Goal: Task Accomplishment & Management: Complete application form

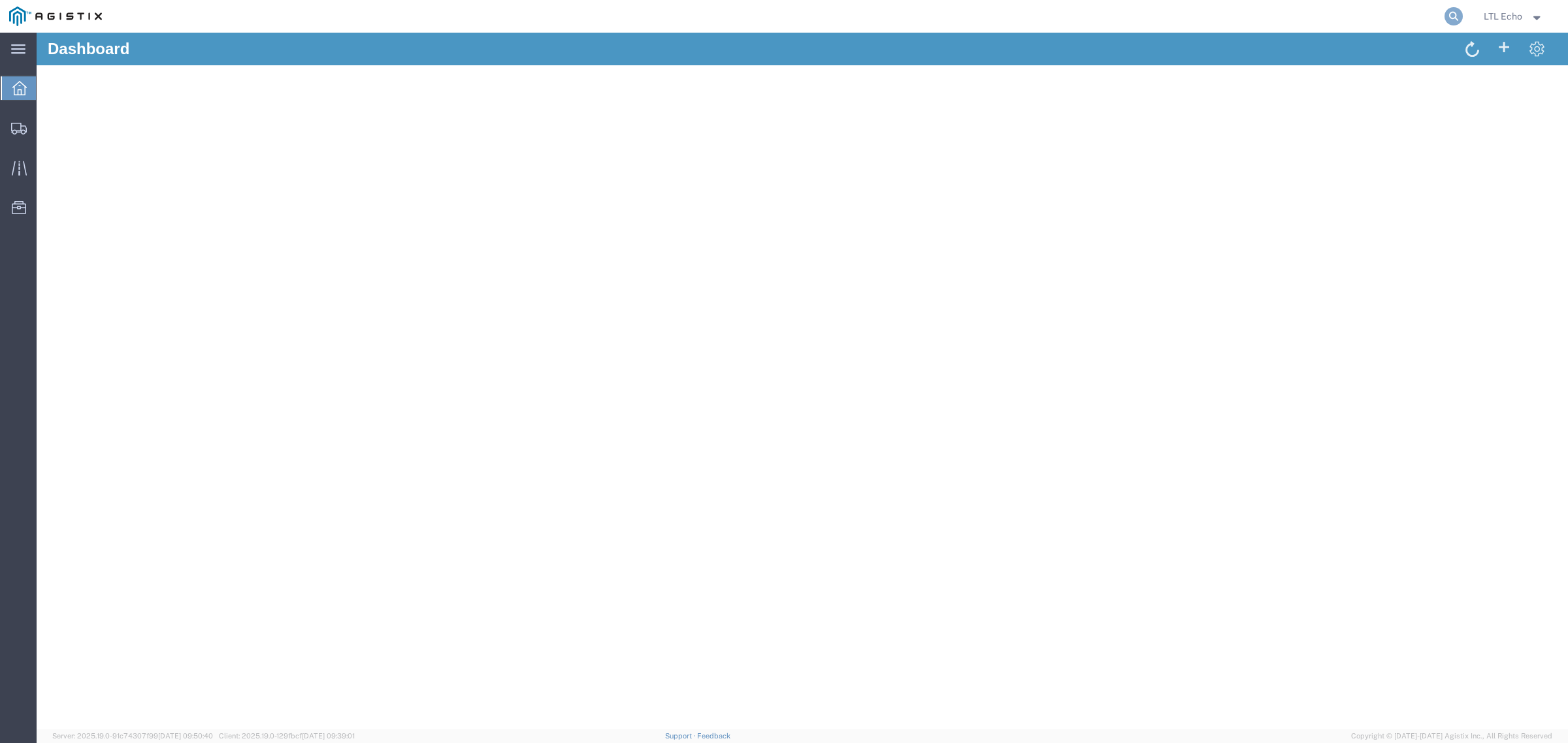
click at [1447, 13] on icon at bounding box center [1453, 15] width 18 height 18
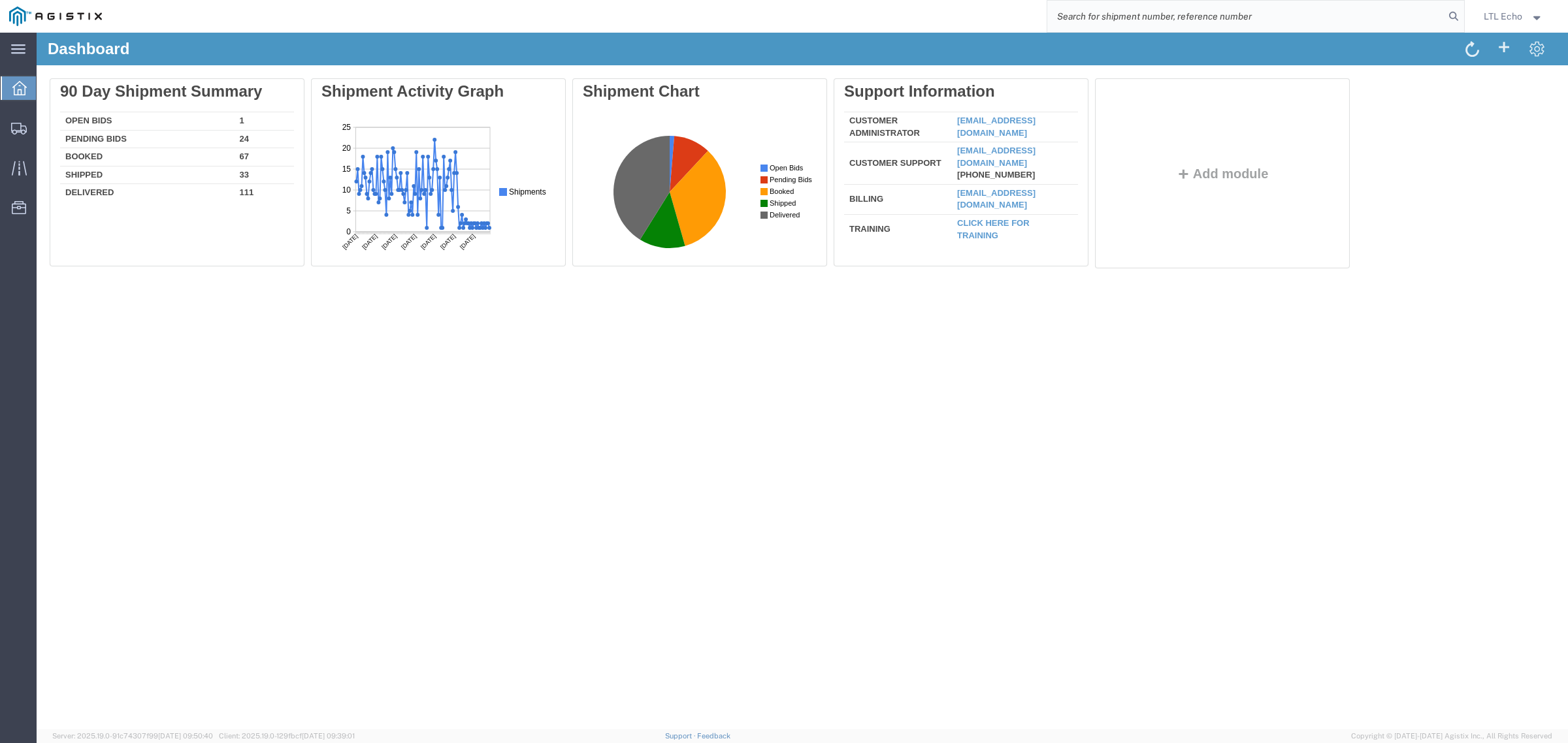
click at [1405, 16] on input "search" at bounding box center [1246, 16] width 398 height 32
paste input "56824835"
type input "56824835"
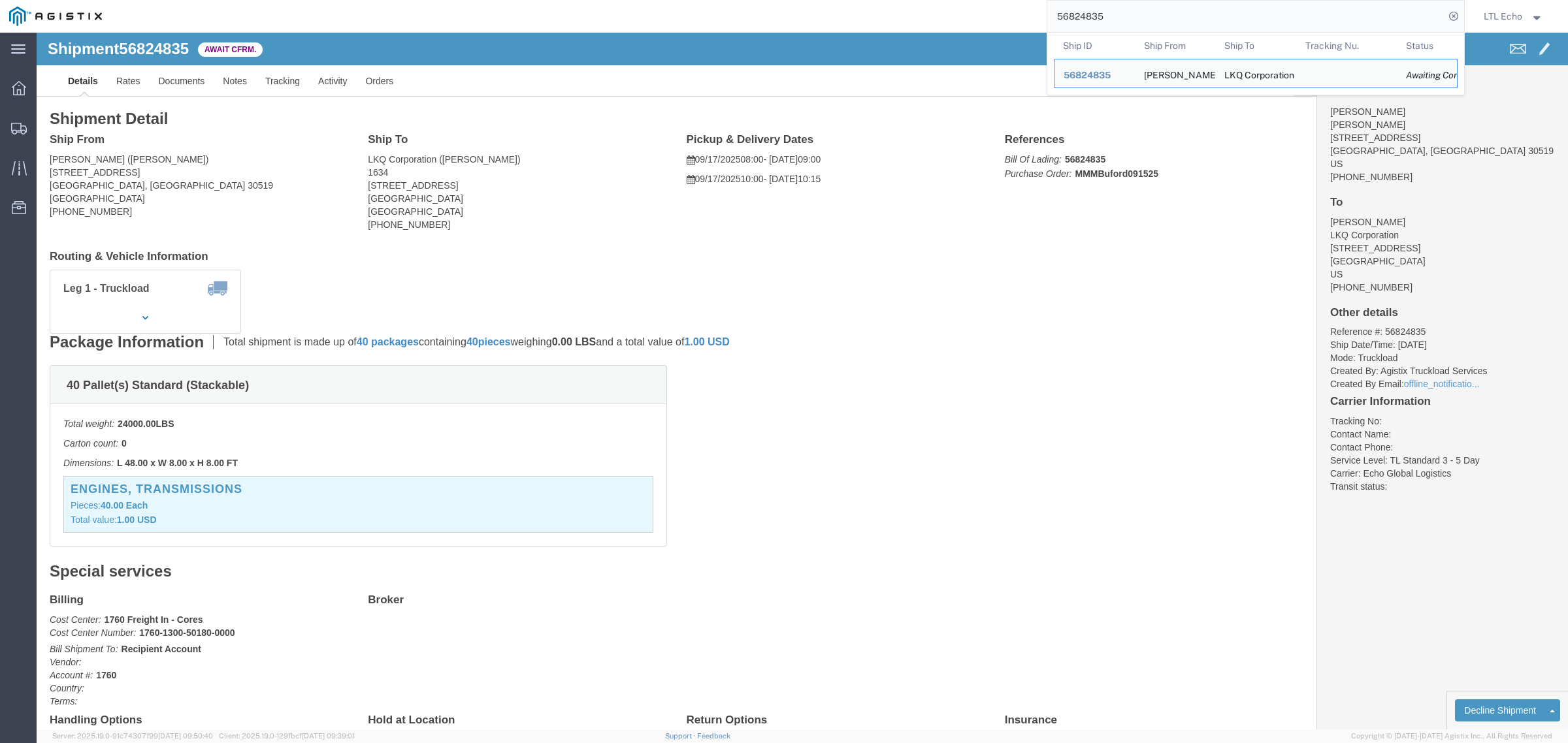
click h4 "Ship From"
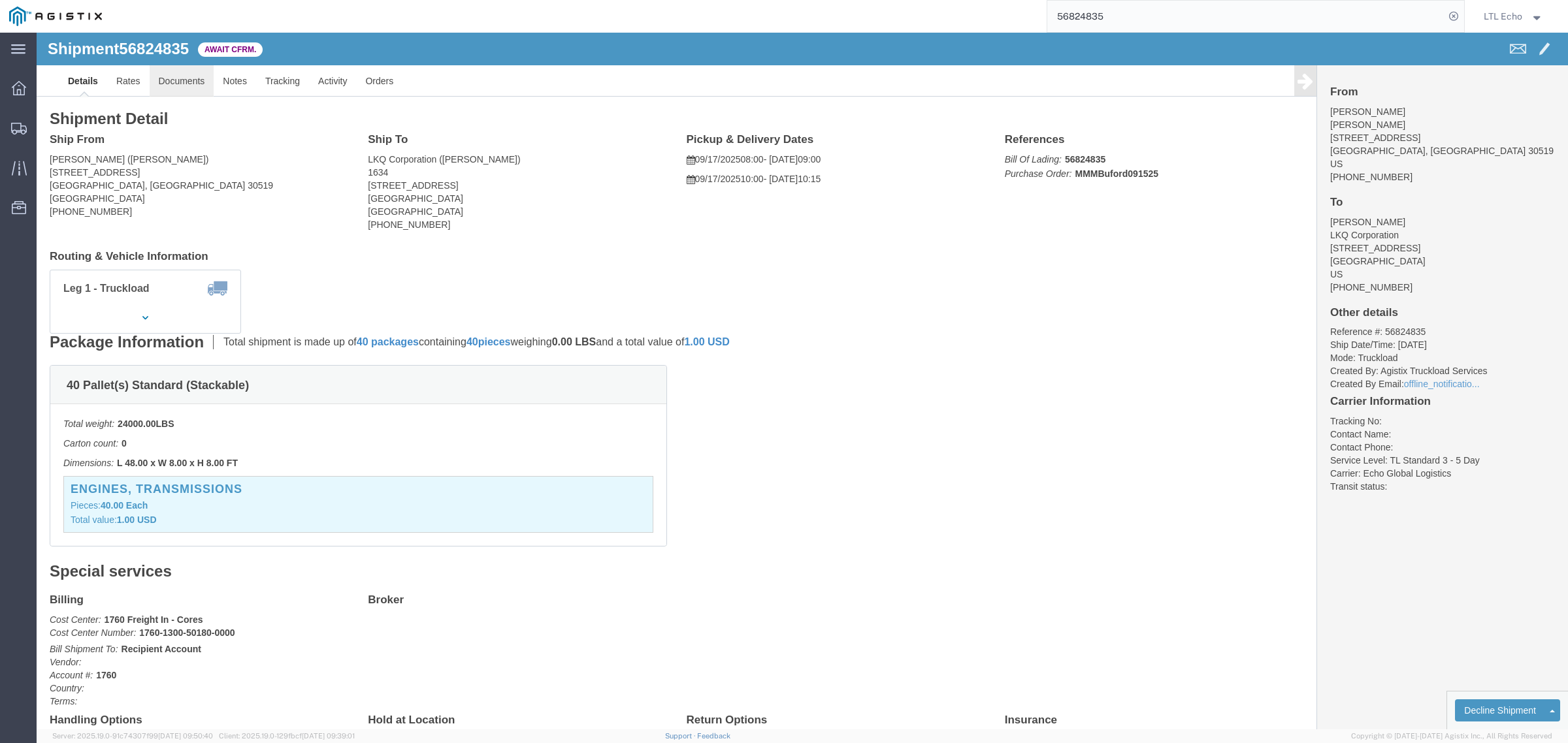
click link "Documents"
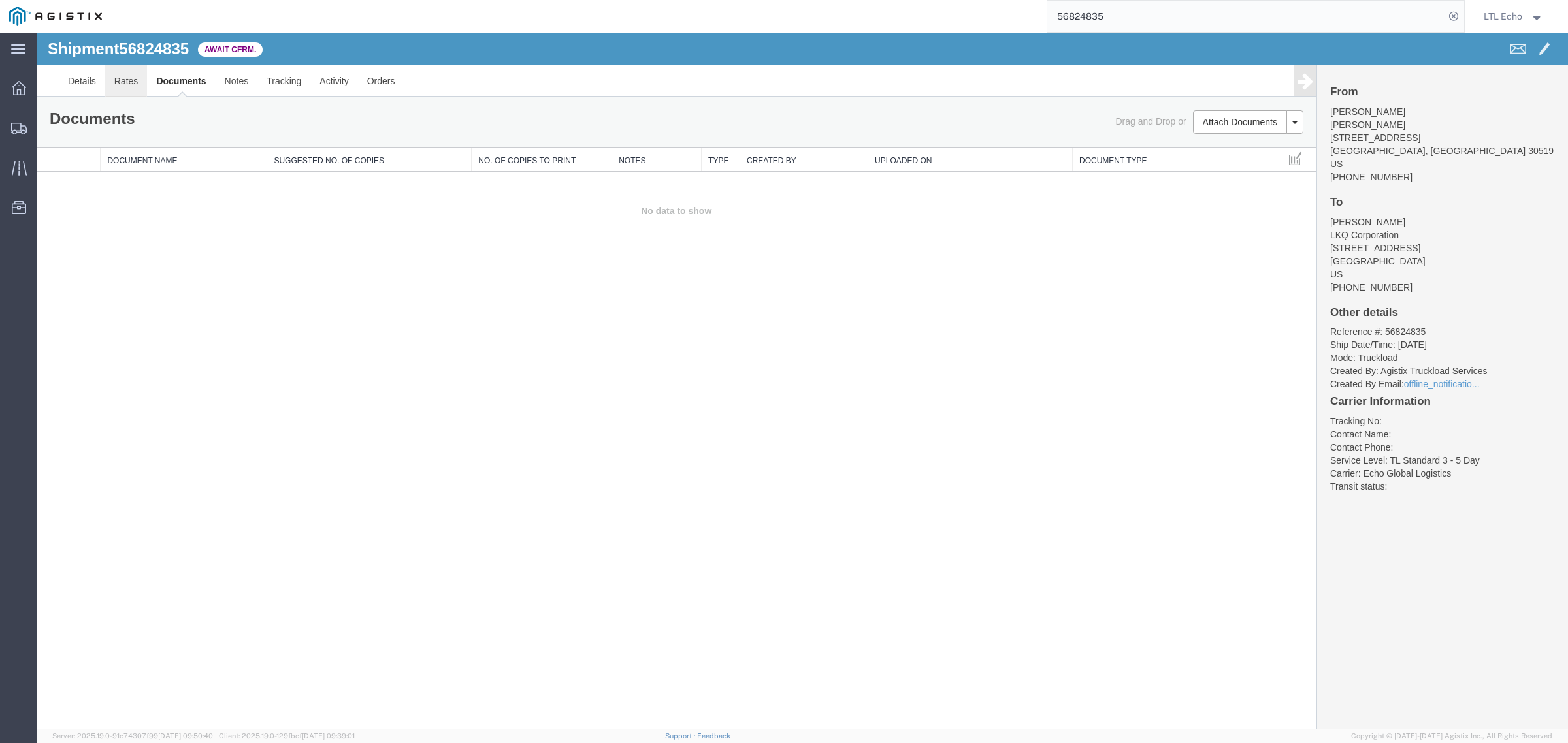
click at [125, 90] on link "Rates" at bounding box center [126, 81] width 42 height 32
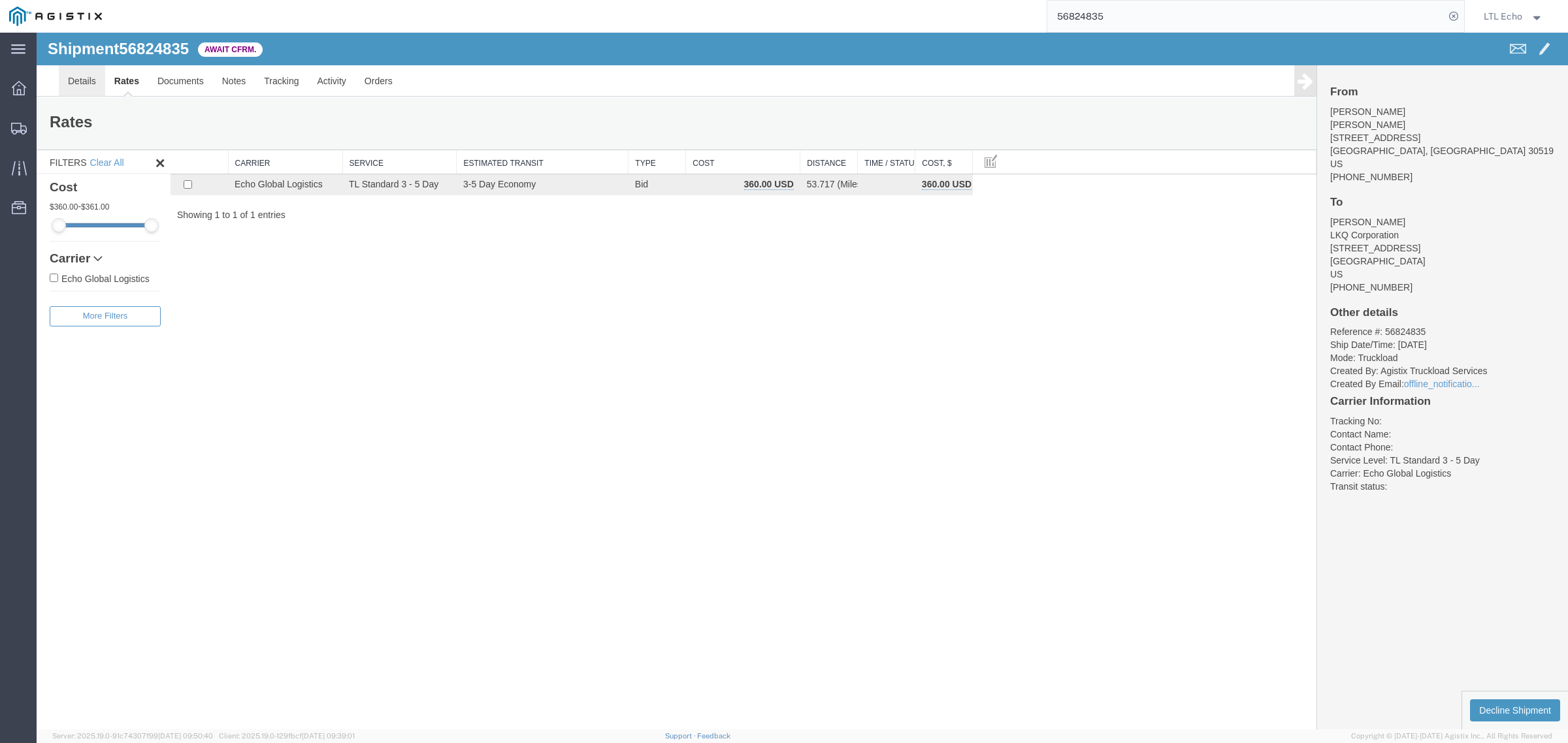
click at [87, 77] on link "Details" at bounding box center [82, 81] width 46 height 32
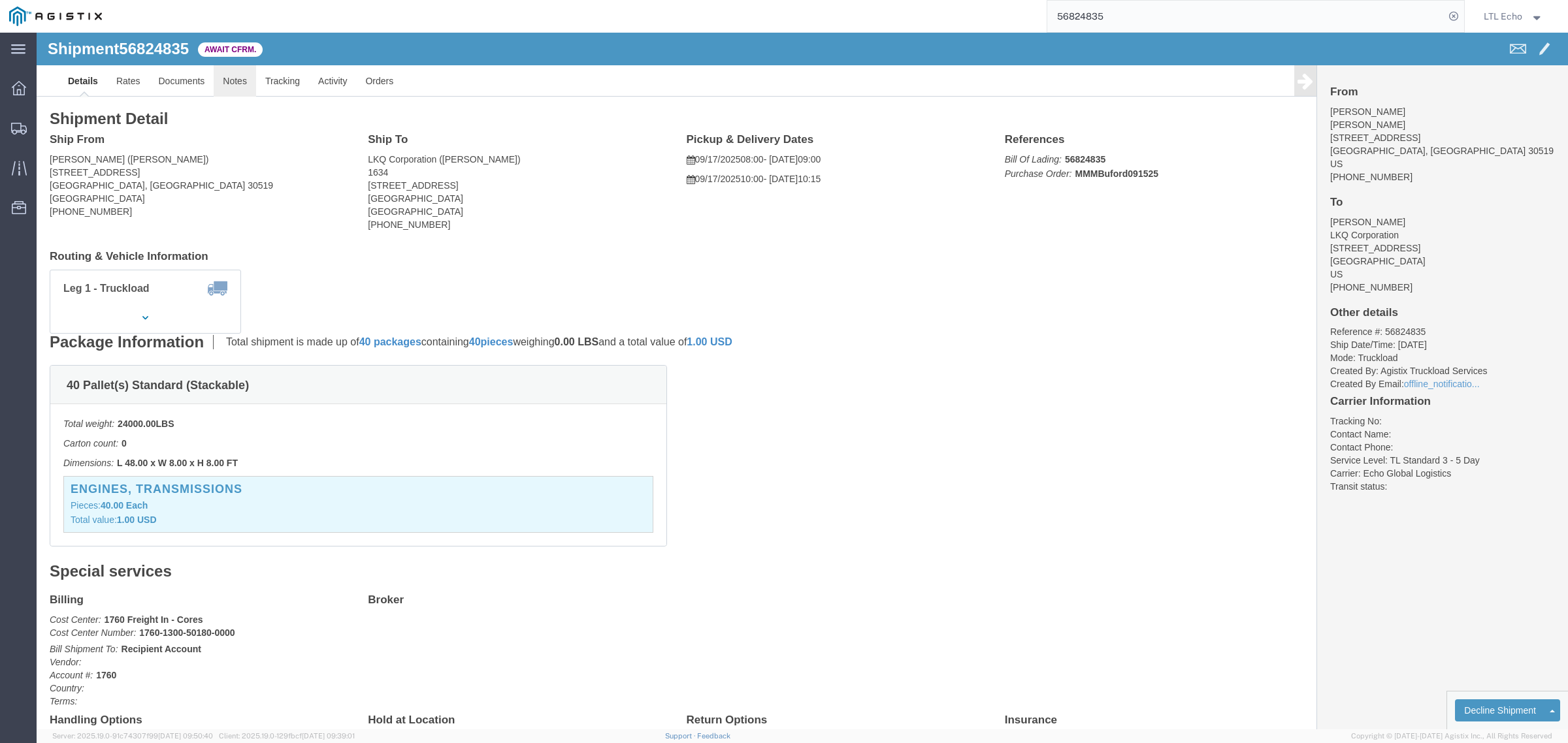
click link "Notes"
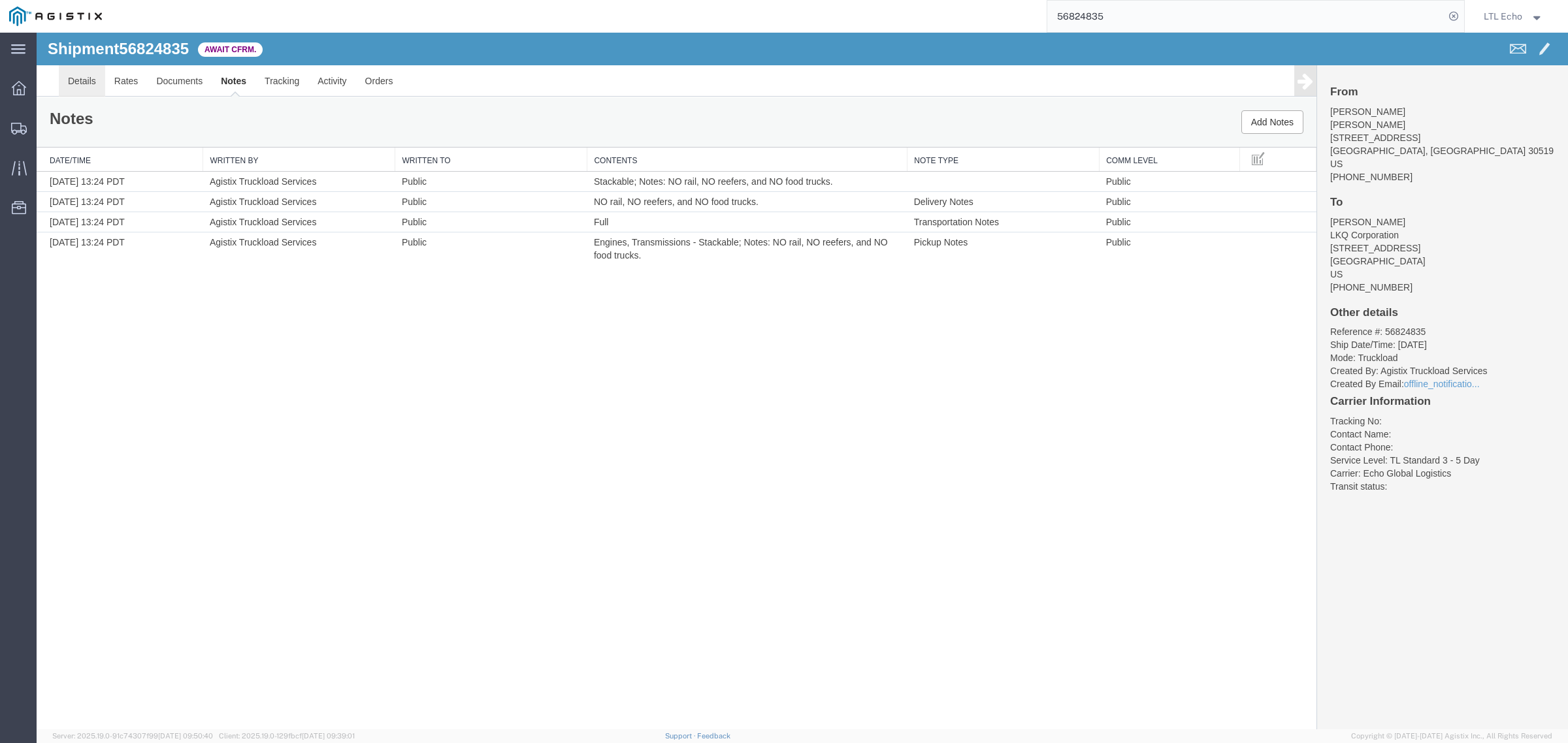
click at [80, 84] on link "Details" at bounding box center [82, 81] width 46 height 32
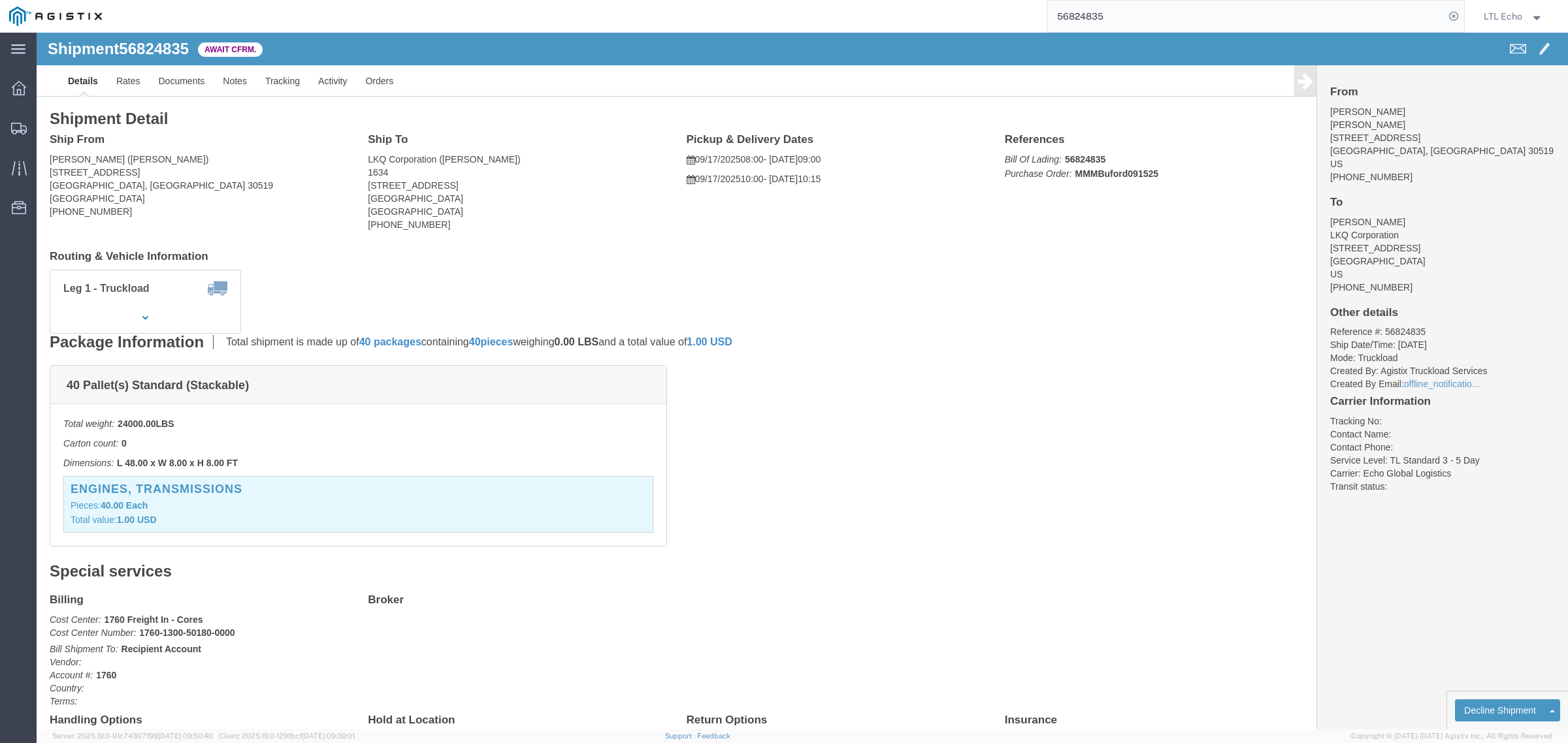
drag, startPoint x: 118, startPoint y: 142, endPoint x: 10, endPoint y: 142, distance: 108.0
click div "Ship From [PERSON_NAME] ([PERSON_NAME]) [STREET_ADDRESS] [PHONE_NUMBER]"
copy address "[STREET_ADDRESS]"
click address "[PERSON_NAME] ([PERSON_NAME]) [STREET_ADDRESS] [PHONE_NUMBER]"
drag, startPoint x: 74, startPoint y: 125, endPoint x: 10, endPoint y: 129, distance: 64.1
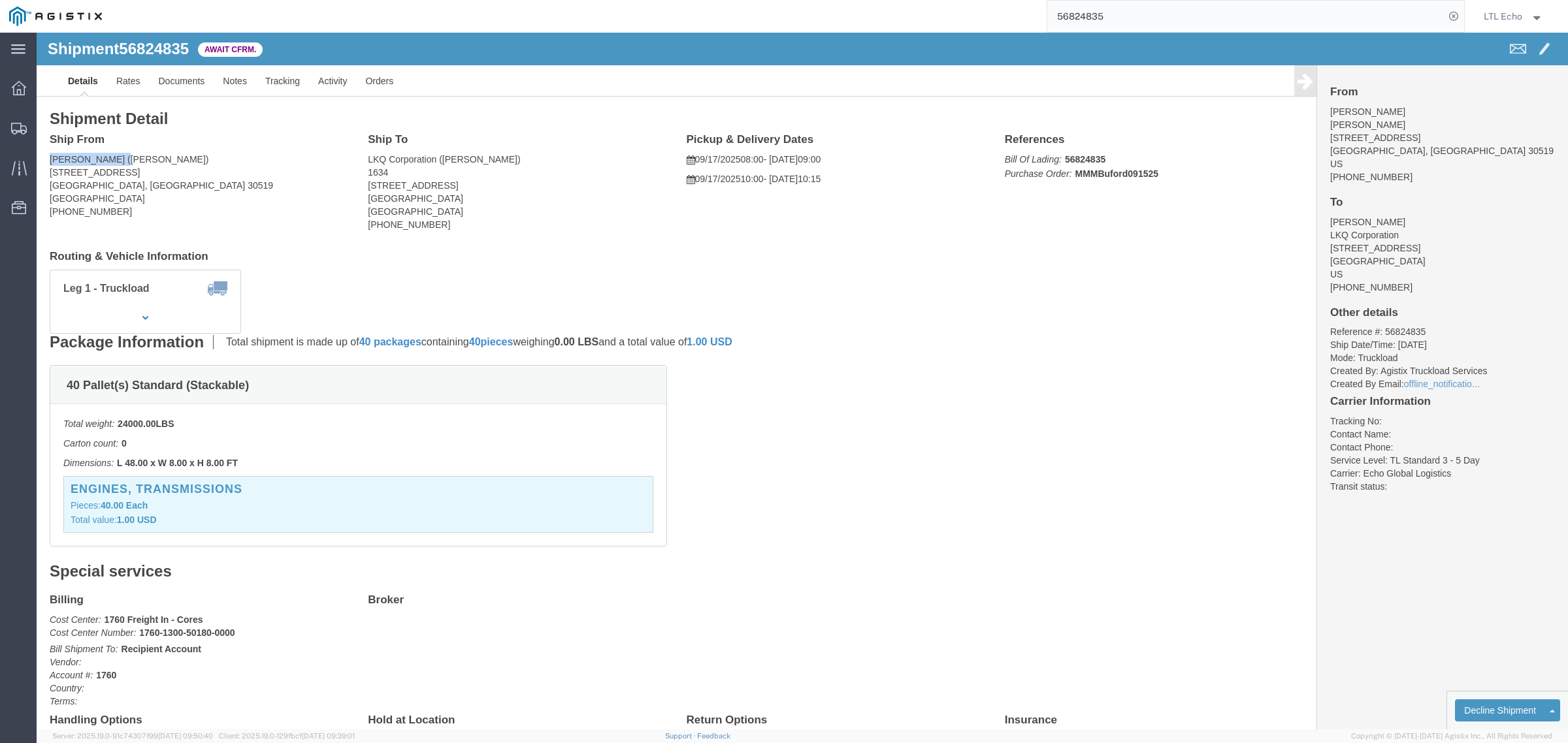
click div "Ship From [PERSON_NAME] ([PERSON_NAME]) [STREET_ADDRESS] [PHONE_NUMBER]"
copy address "[PERSON_NAME]"
click address "[PERSON_NAME] ([PERSON_NAME]) [STREET_ADDRESS] [PHONE_NUMBER]"
drag, startPoint x: 123, startPoint y: 136, endPoint x: 13, endPoint y: 141, distance: 110.1
click address "[PERSON_NAME] ([PERSON_NAME]) [STREET_ADDRESS] [PHONE_NUMBER]"
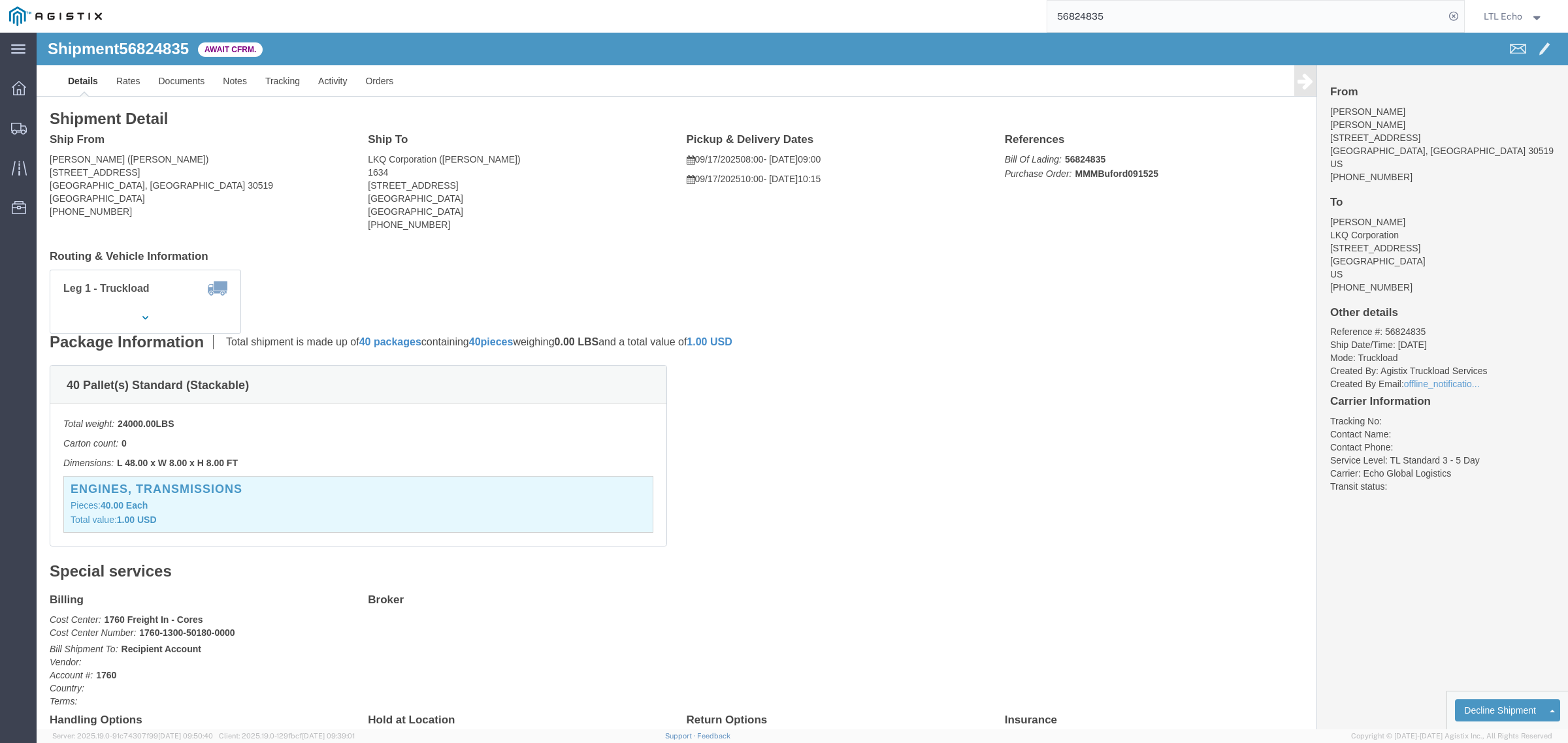
copy address "[STREET_ADDRESS]"
click address "[PERSON_NAME] ([PERSON_NAME]) [STREET_ADDRESS] [PHONE_NUMBER]"
copy address "[PERSON_NAME]"
drag, startPoint x: 74, startPoint y: 178, endPoint x: 12, endPoint y: 178, distance: 62.0
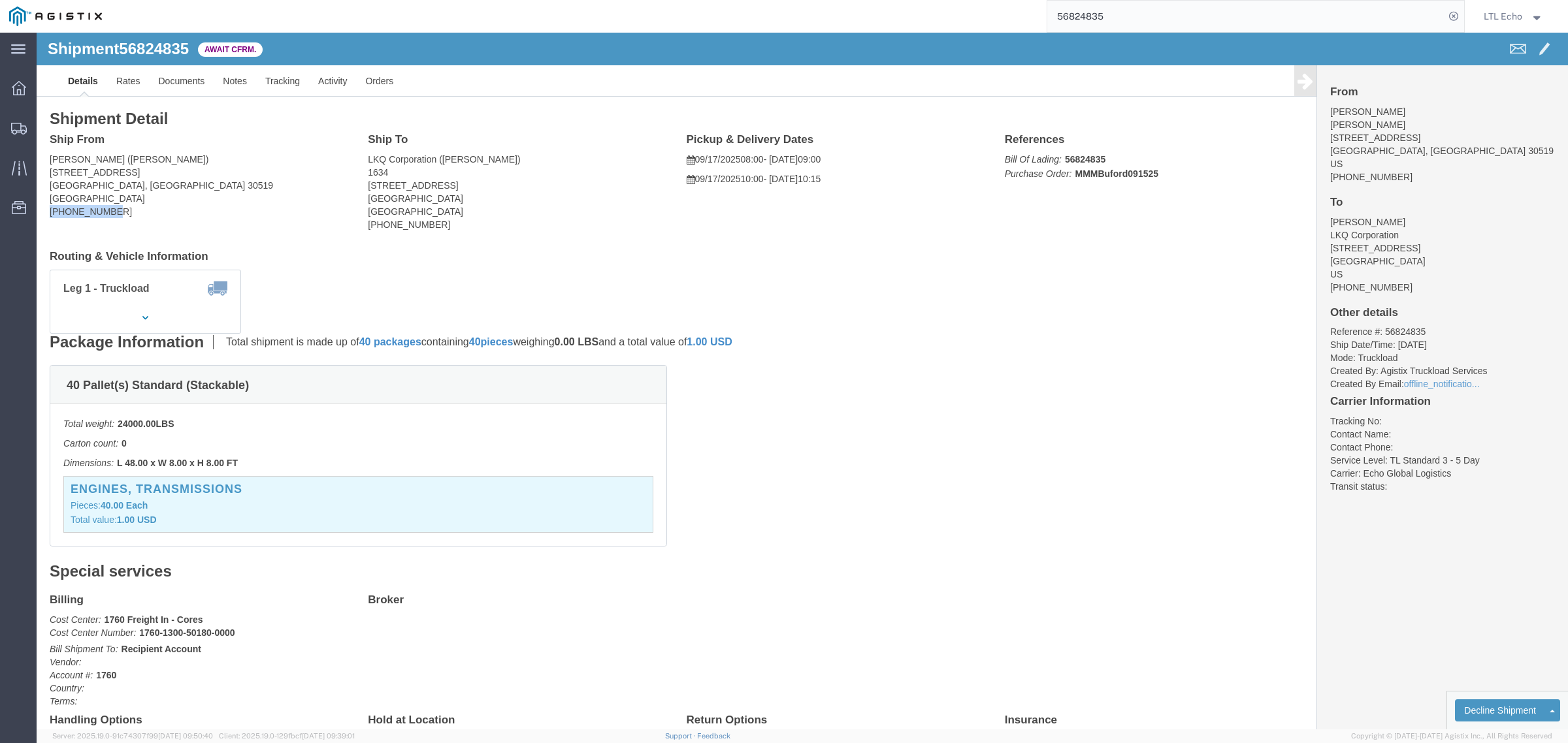
click div "Ship From [PERSON_NAME] ([PERSON_NAME]) [STREET_ADDRESS] [PHONE_NUMBER]"
copy address "[PHONE_NUMBER]"
drag, startPoint x: 78, startPoint y: 125, endPoint x: 121, endPoint y: 129, distance: 43.2
click address "[PERSON_NAME] ([PERSON_NAME]) [STREET_ADDRESS] [PHONE_NUMBER]"
copy address "[PERSON_NAME]"
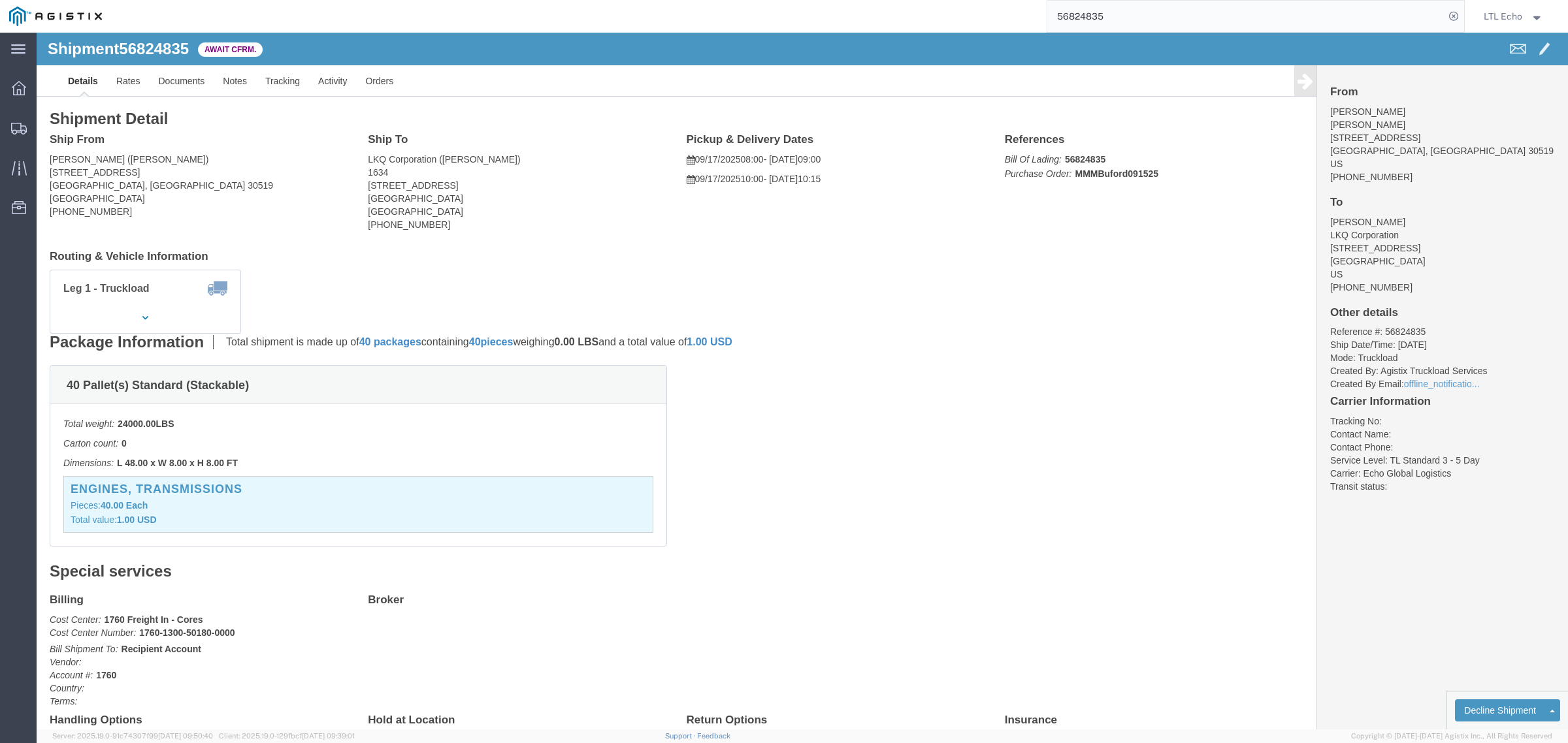
click b "56824835"
copy b "56824835"
click b "MMMBuford091525"
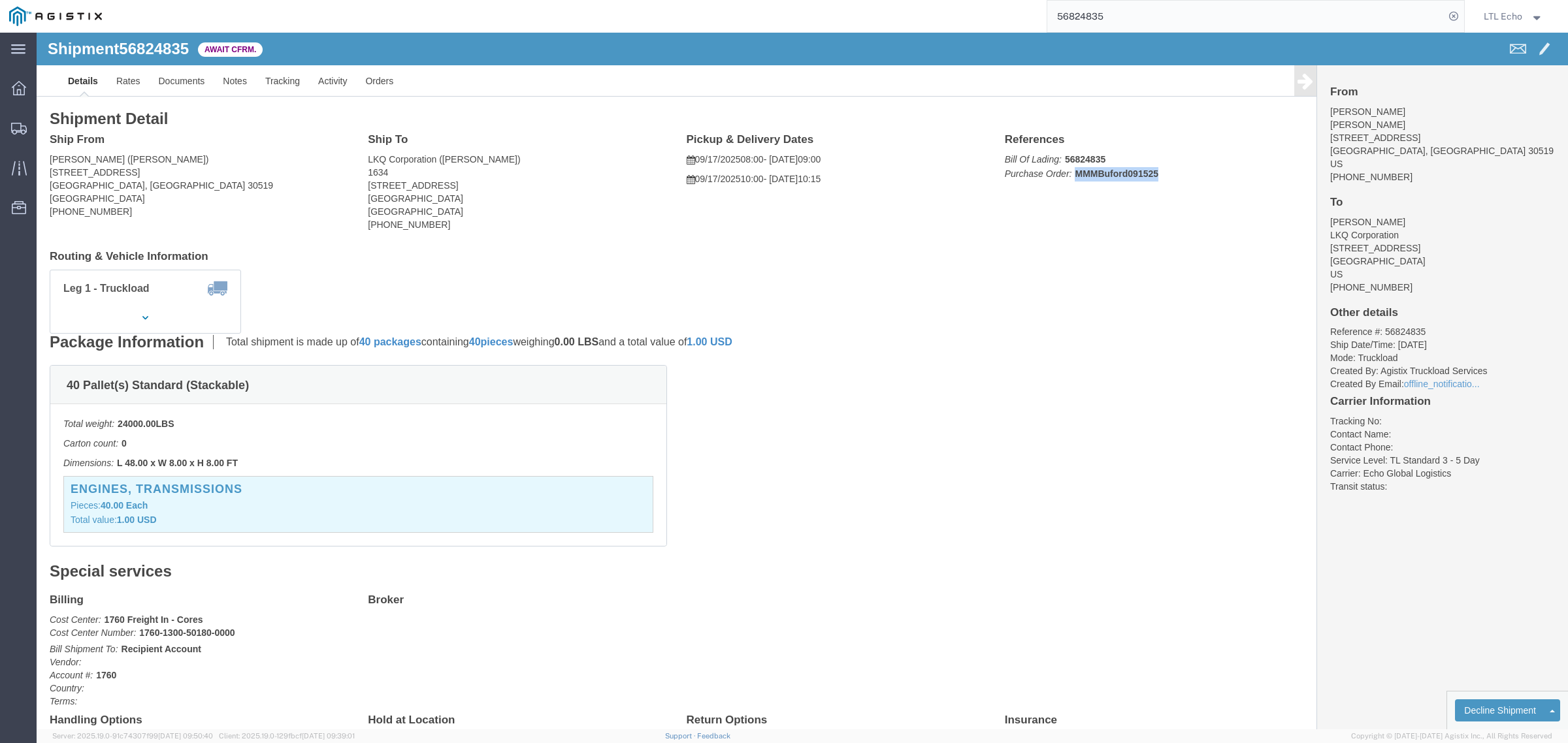
copy b "MMMBuford091525"
drag, startPoint x: 439, startPoint y: 154, endPoint x: 329, endPoint y: 157, distance: 110.0
click address "LKQ Corporation ([PERSON_NAME]) 1634 [STREET_ADDRESS] [PHONE_NUMBER]"
copy address "[STREET_ADDRESS]"
click p "Bill Of Lading: 56824835 Purchase Order: MMMBuford091525"
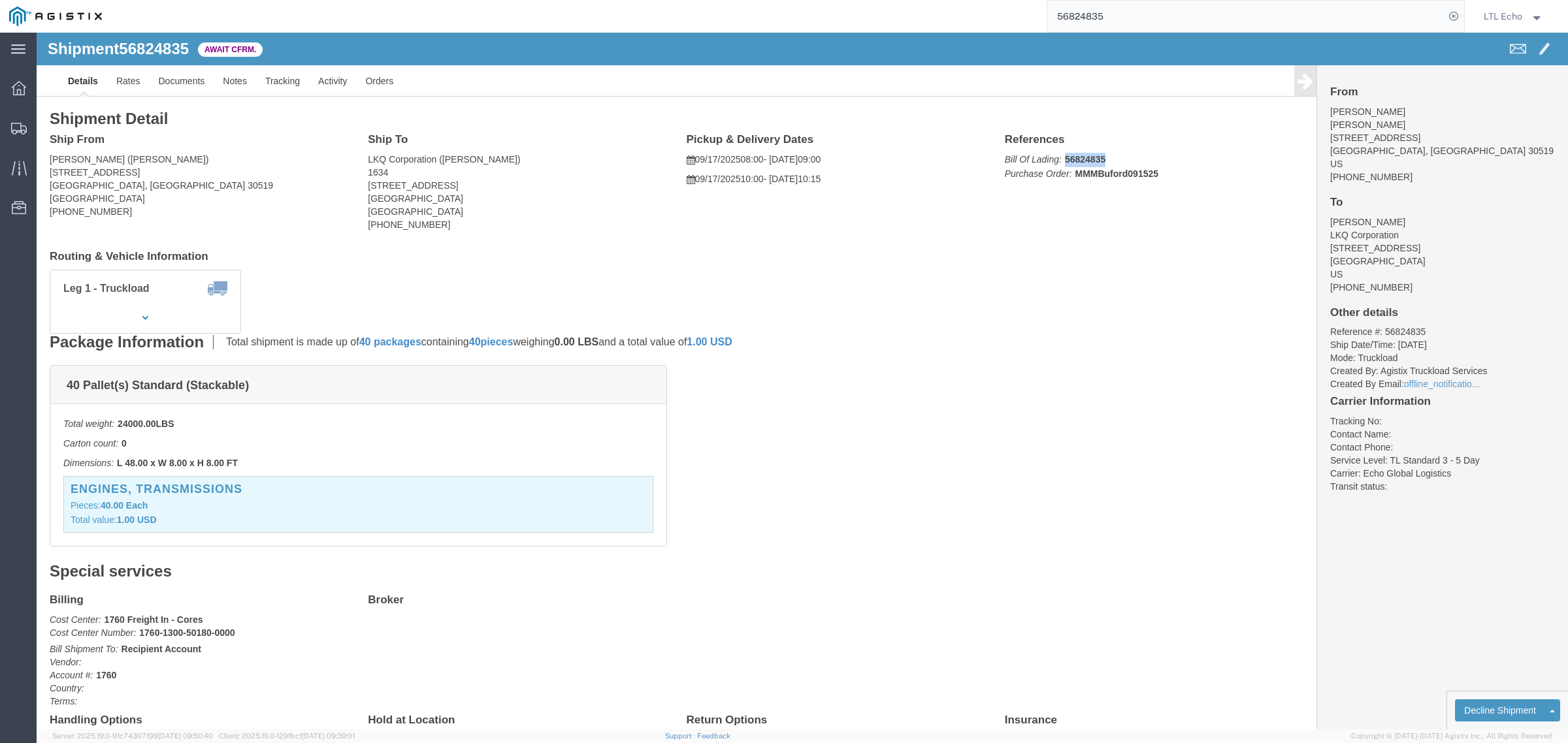
click p "Bill Of Lading: 56824835 Purchase Order: MMMBuford091525"
copy b "56824835"
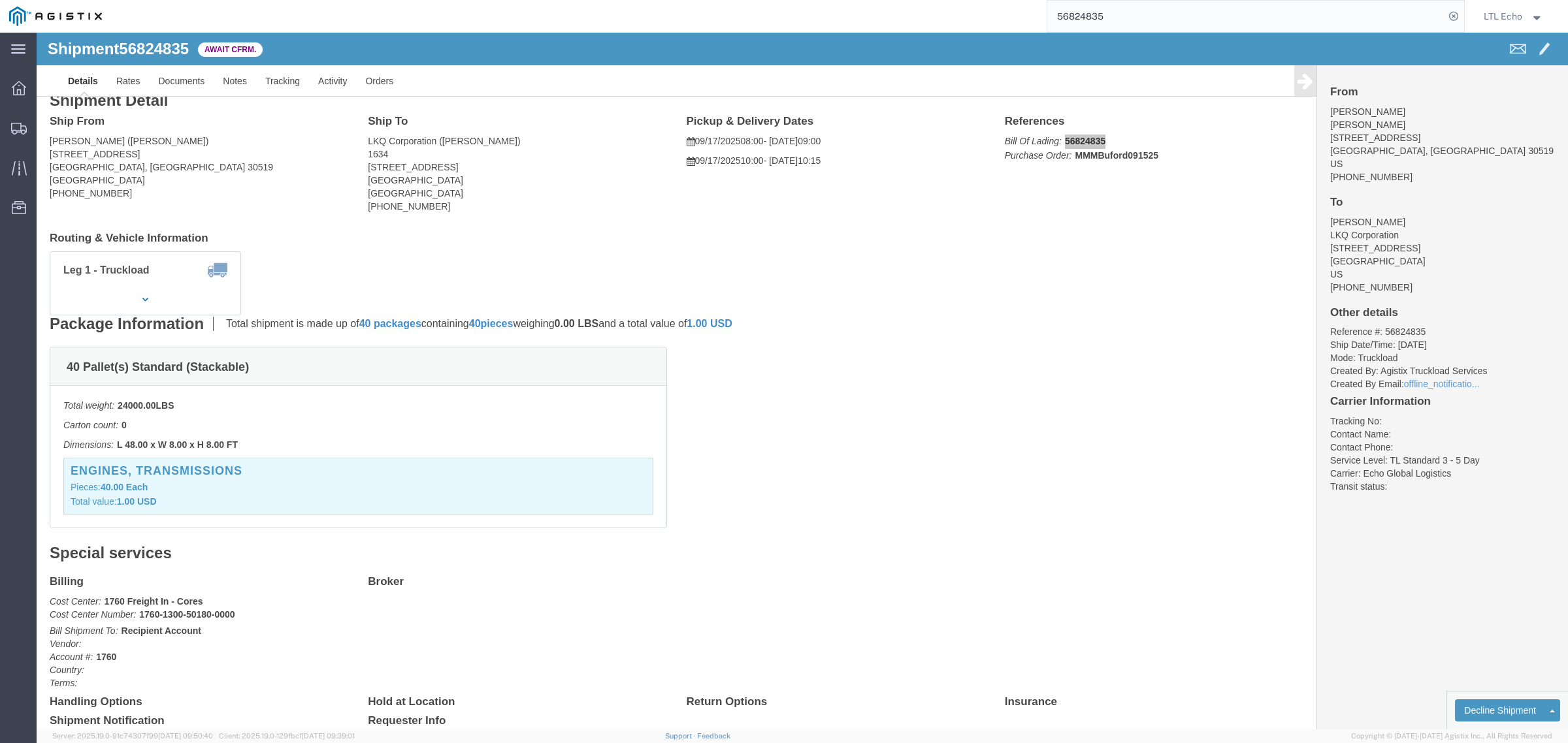
scroll to position [82, 0]
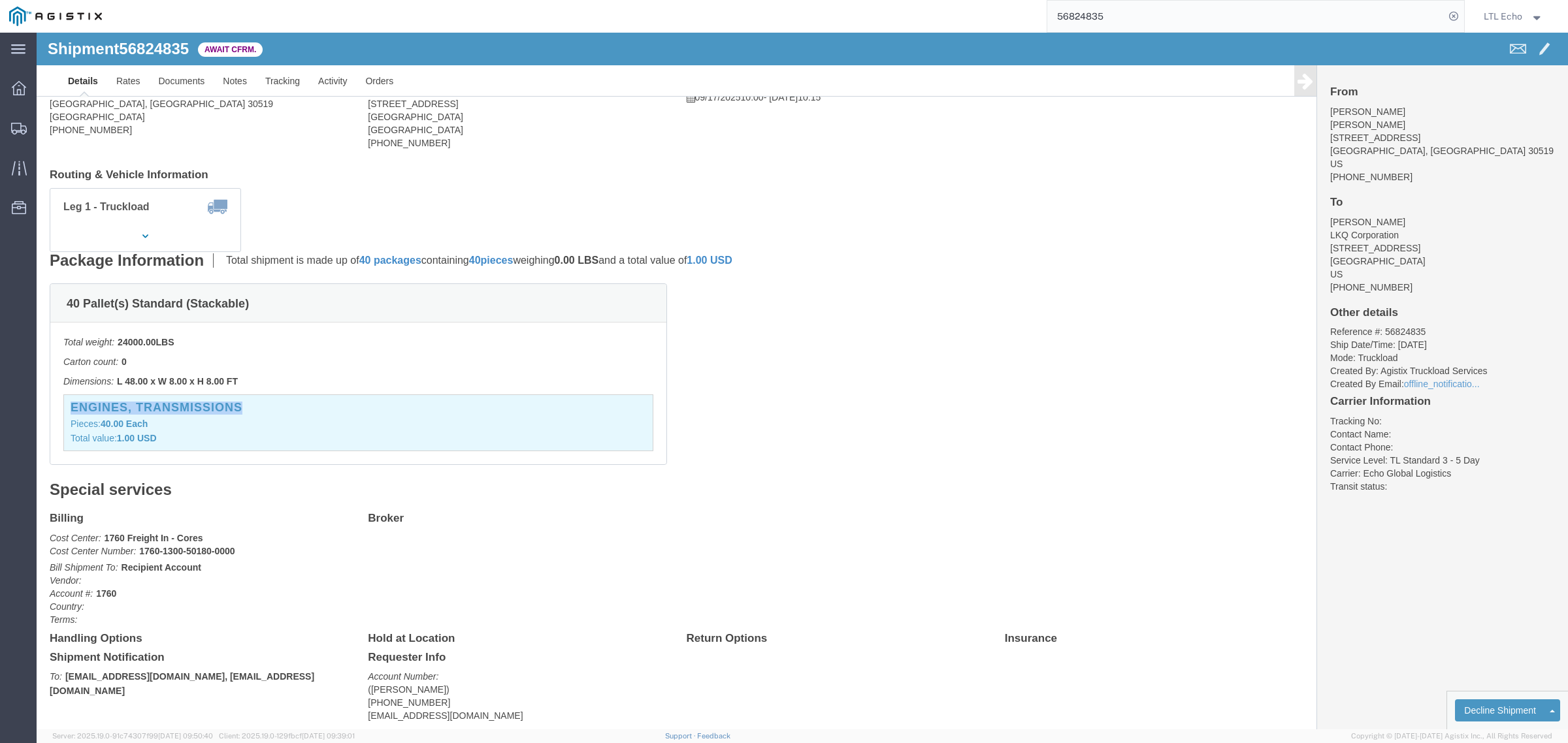
drag, startPoint x: 238, startPoint y: 374, endPoint x: 34, endPoint y: 379, distance: 204.1
click h3 "Engines, Transmissions"
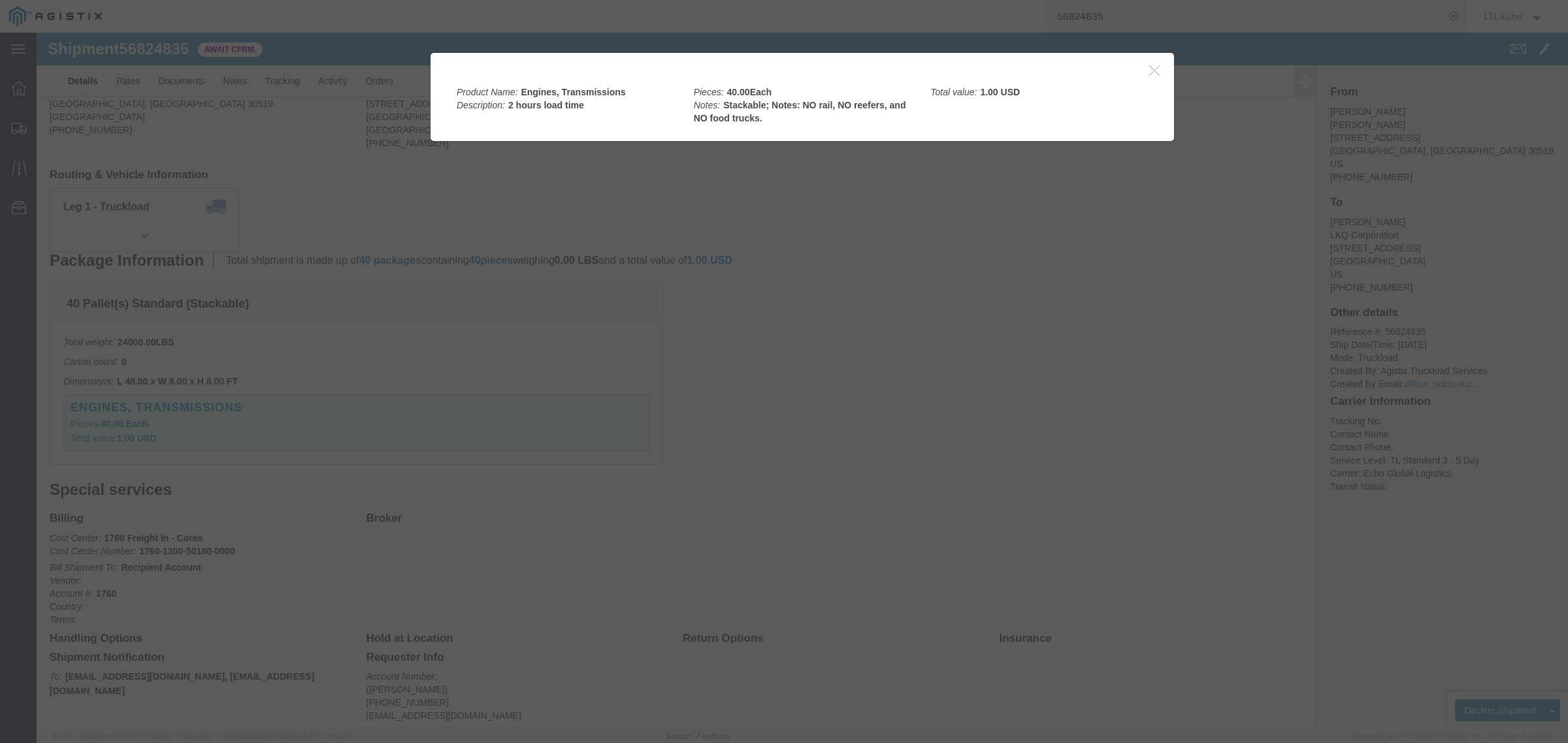
click div
click icon "button"
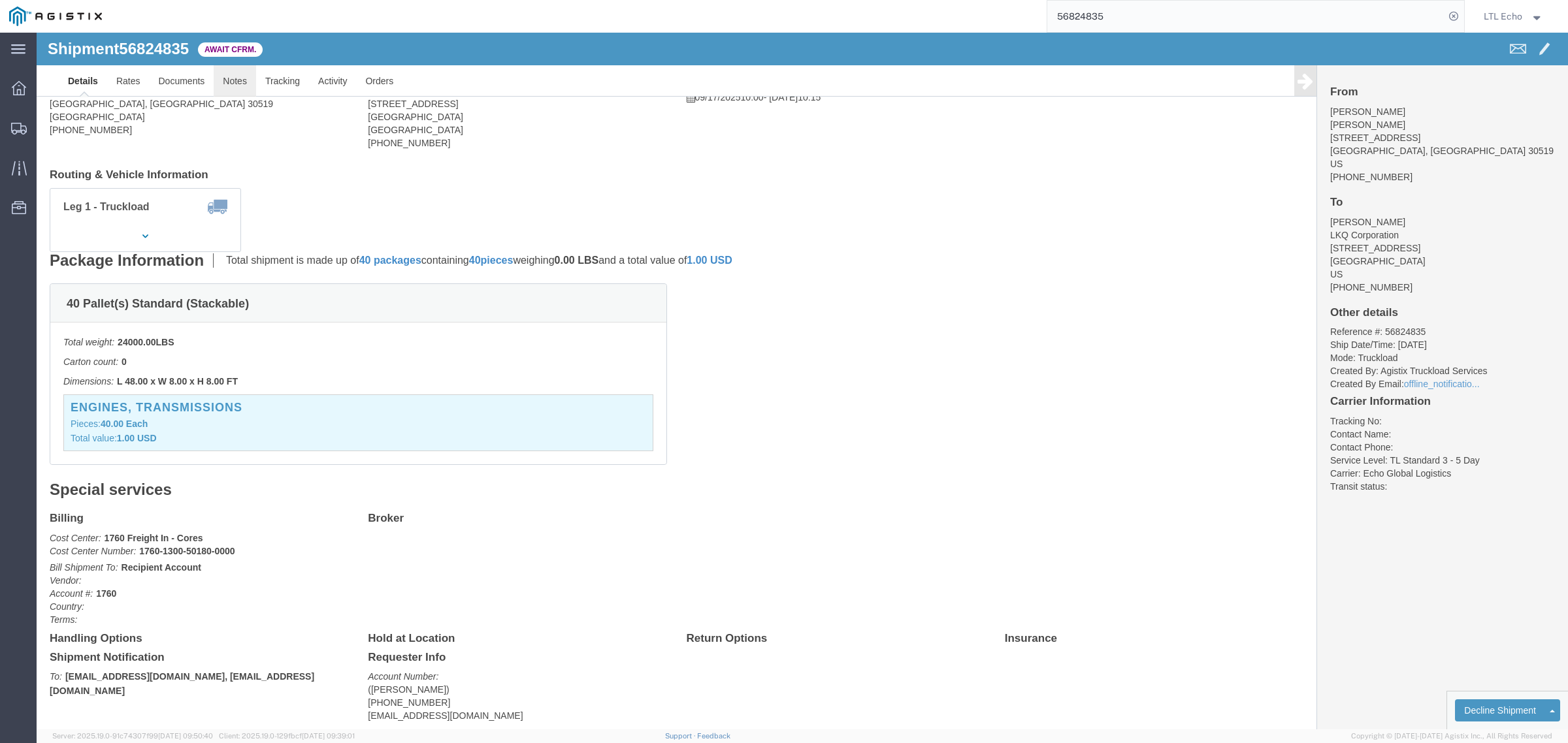
click link "Notes"
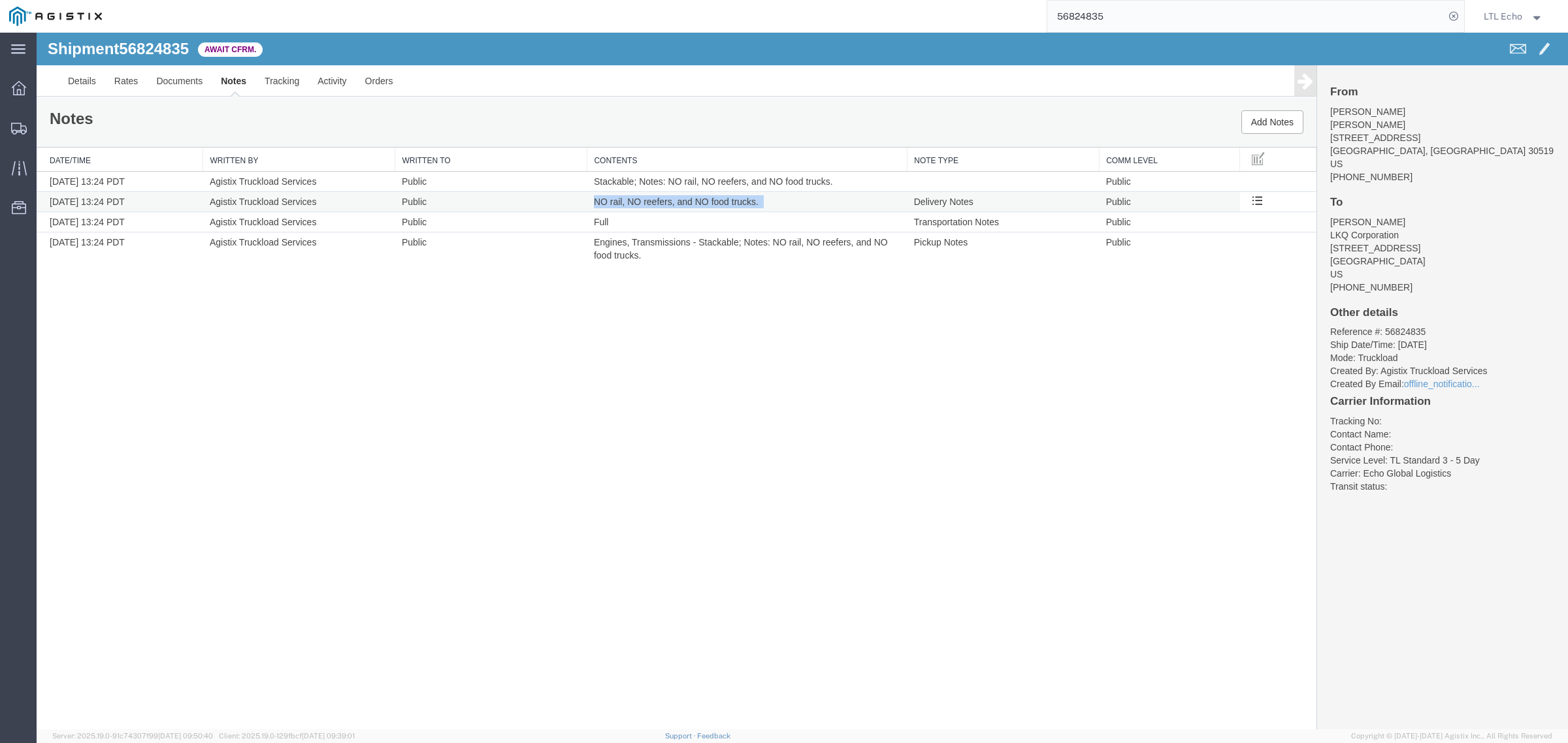
drag, startPoint x: 769, startPoint y: 200, endPoint x: 591, endPoint y: 203, distance: 178.0
click at [591, 203] on td "NO rail, NO reefers, and NO food trucks." at bounding box center [747, 202] width 321 height 20
click at [87, 83] on link "Details" at bounding box center [82, 81] width 46 height 32
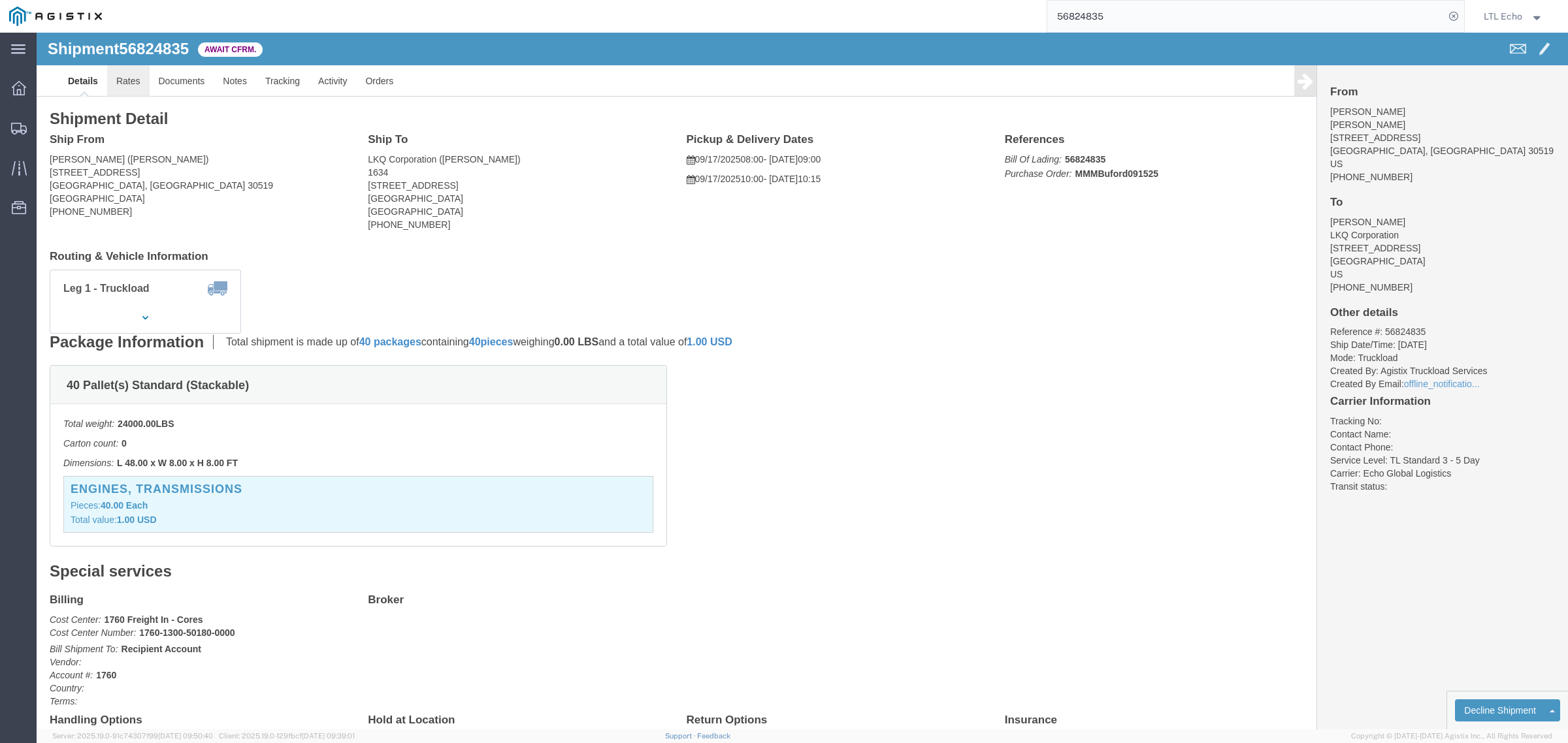
click link "Rates"
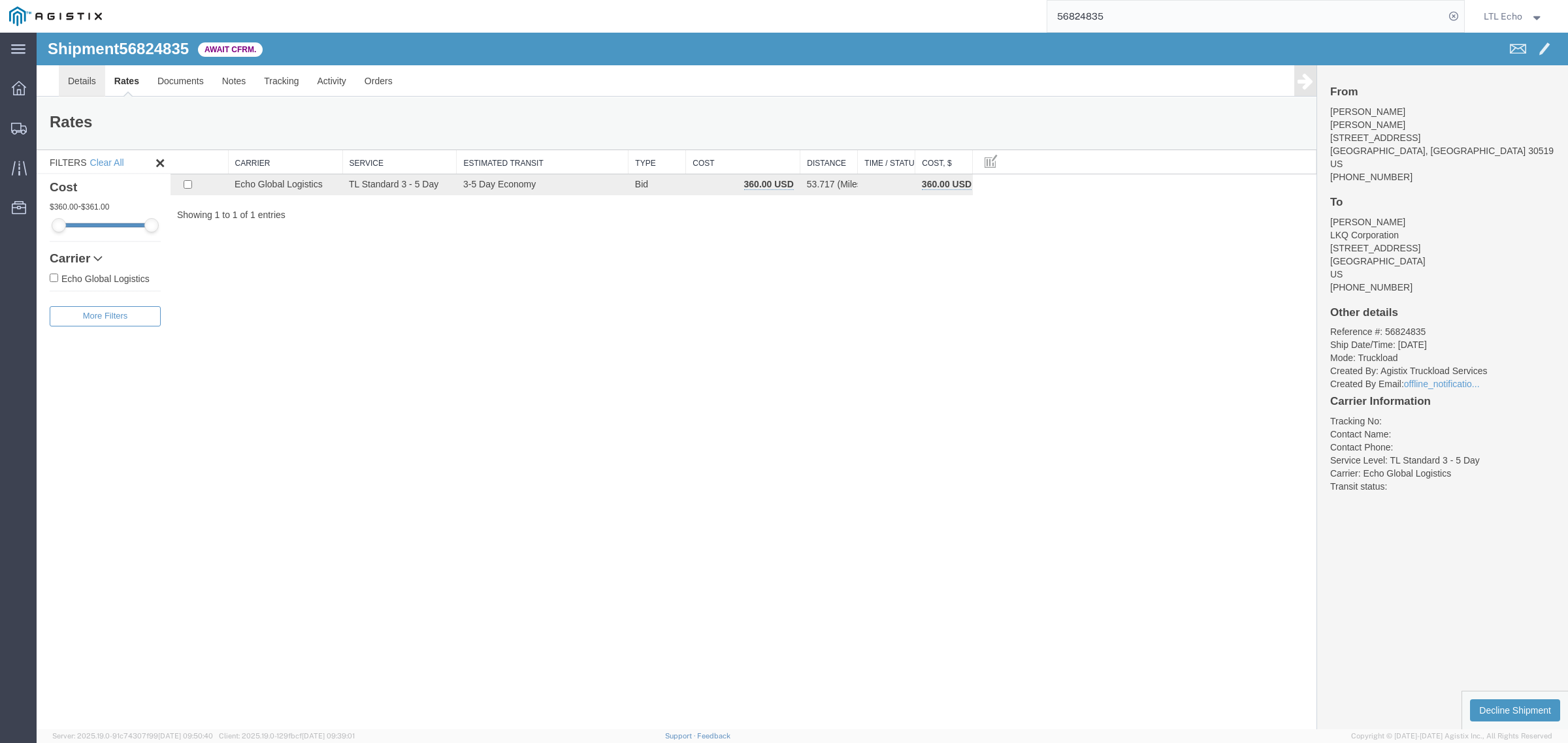
click at [83, 82] on link "Details" at bounding box center [82, 81] width 46 height 32
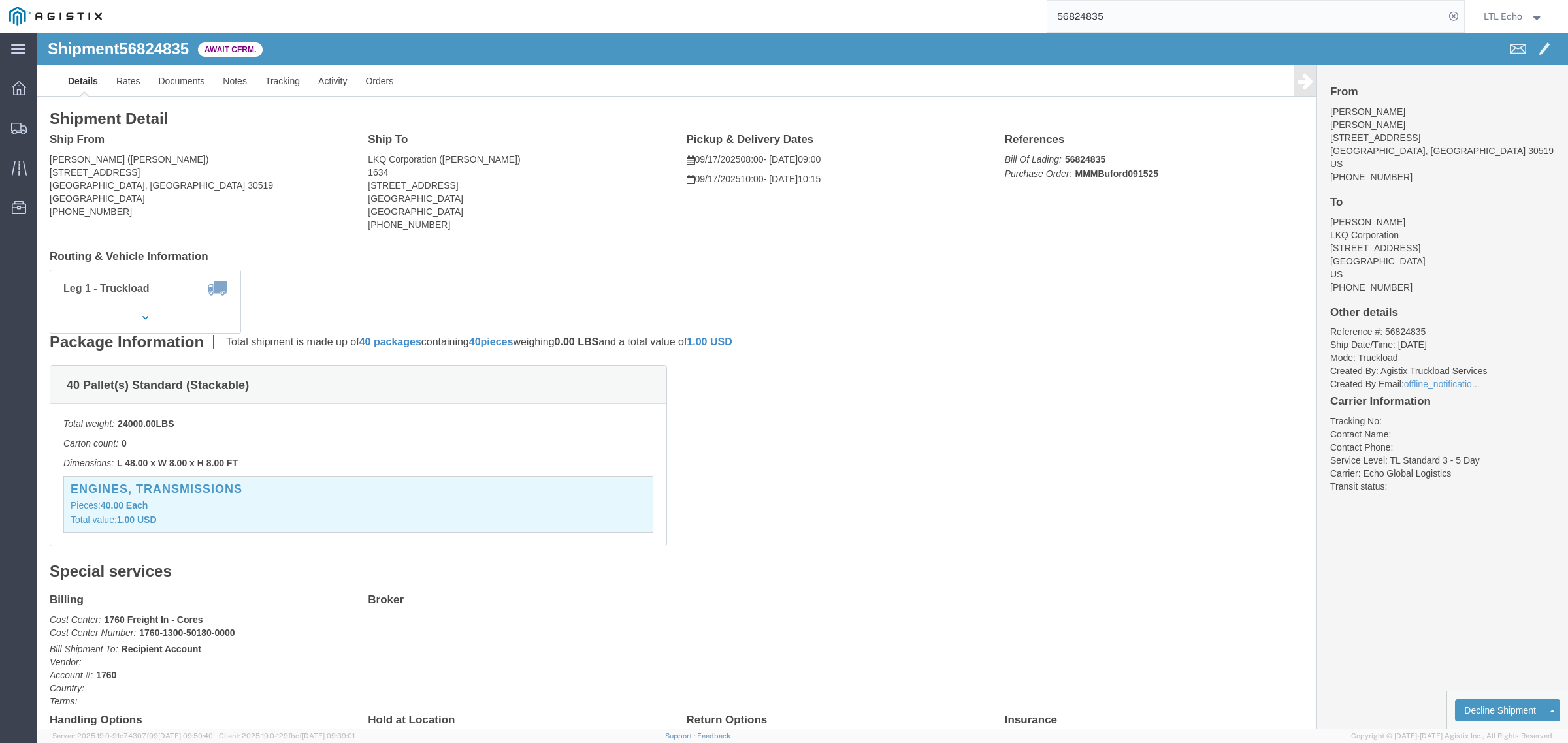
click span "56824835"
click link "Confirm"
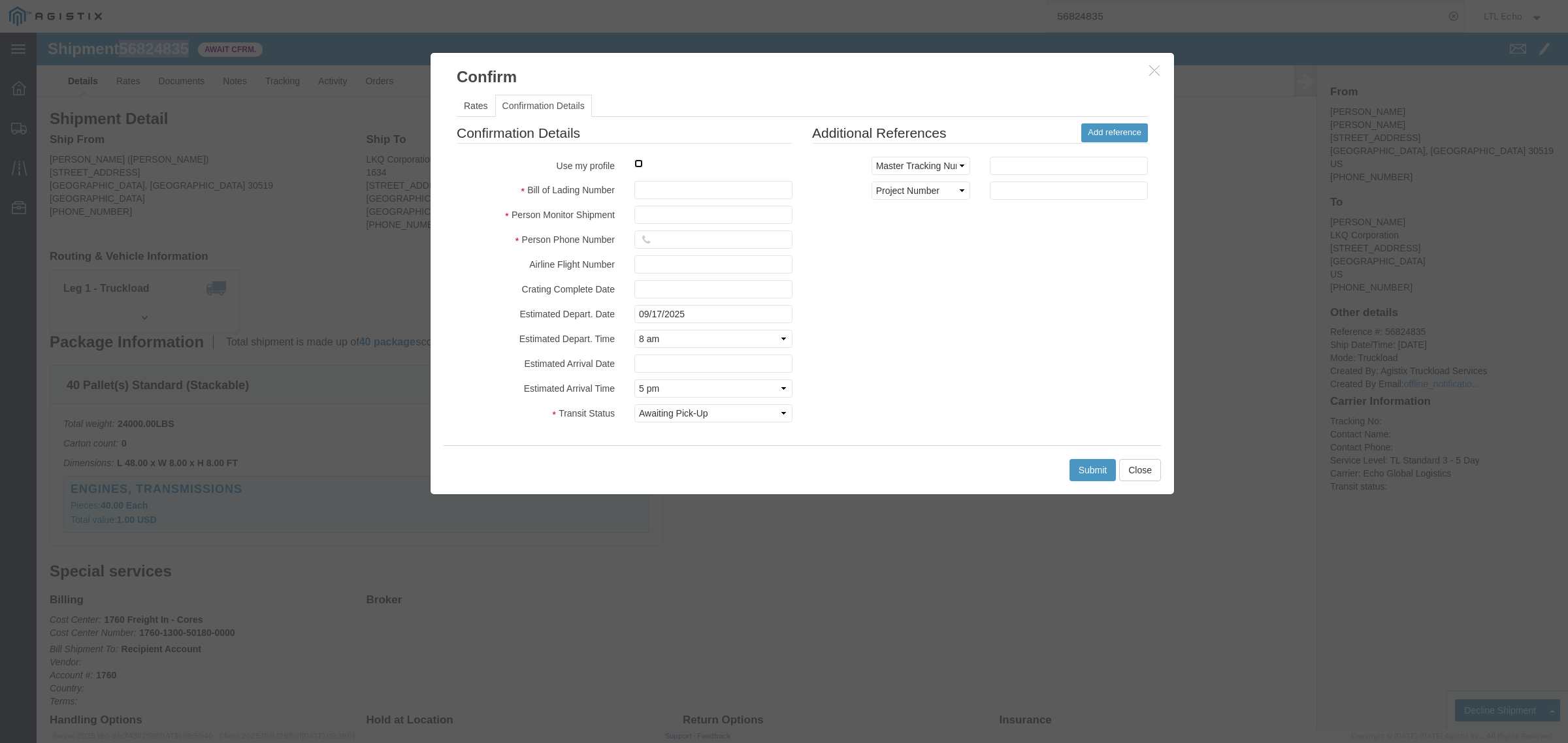
click input "checkbox"
checkbox input "true"
type input "LTL Echo"
type input "+ 8005116111"
click input "text"
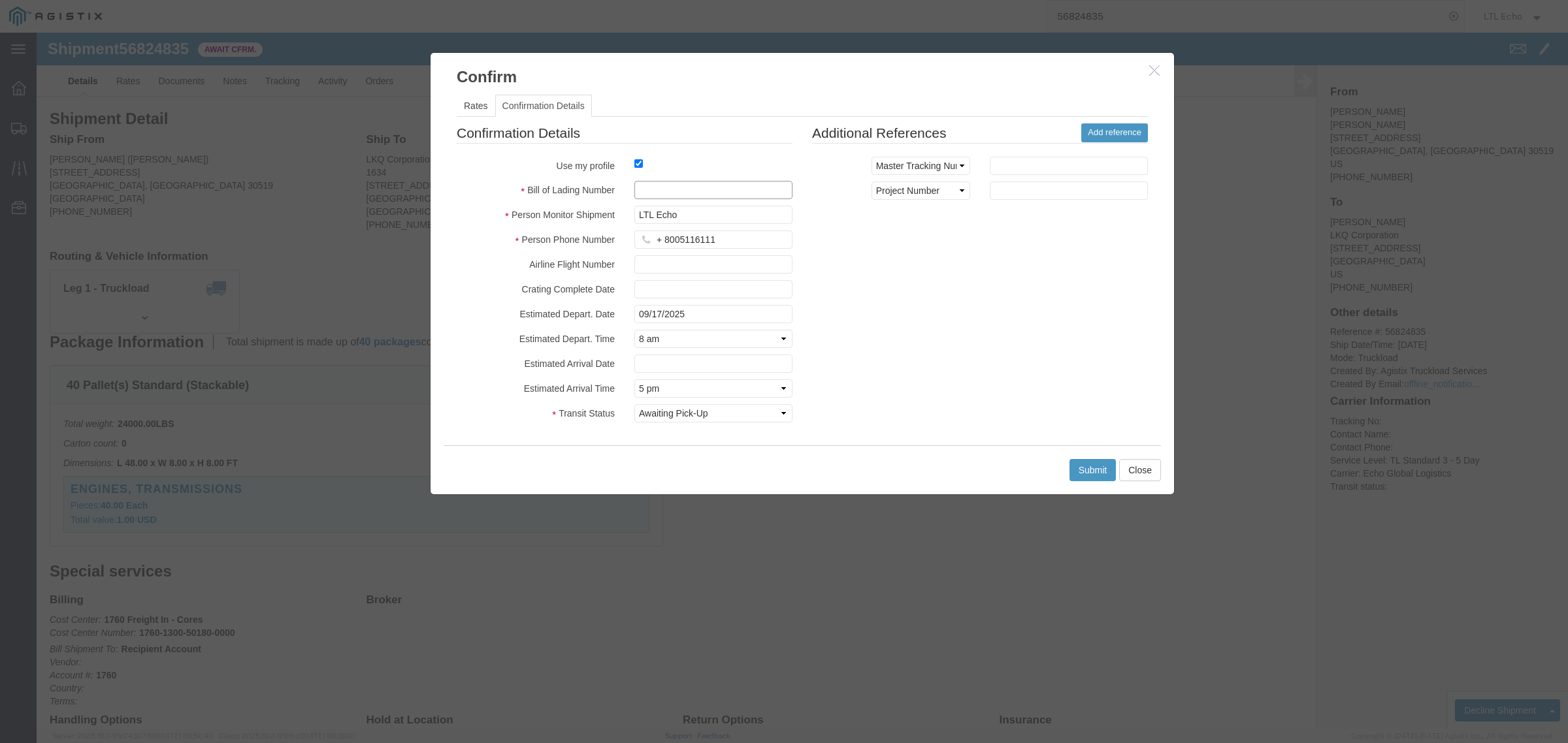
paste input "64326538"
type input "64326538"
click button "Submit"
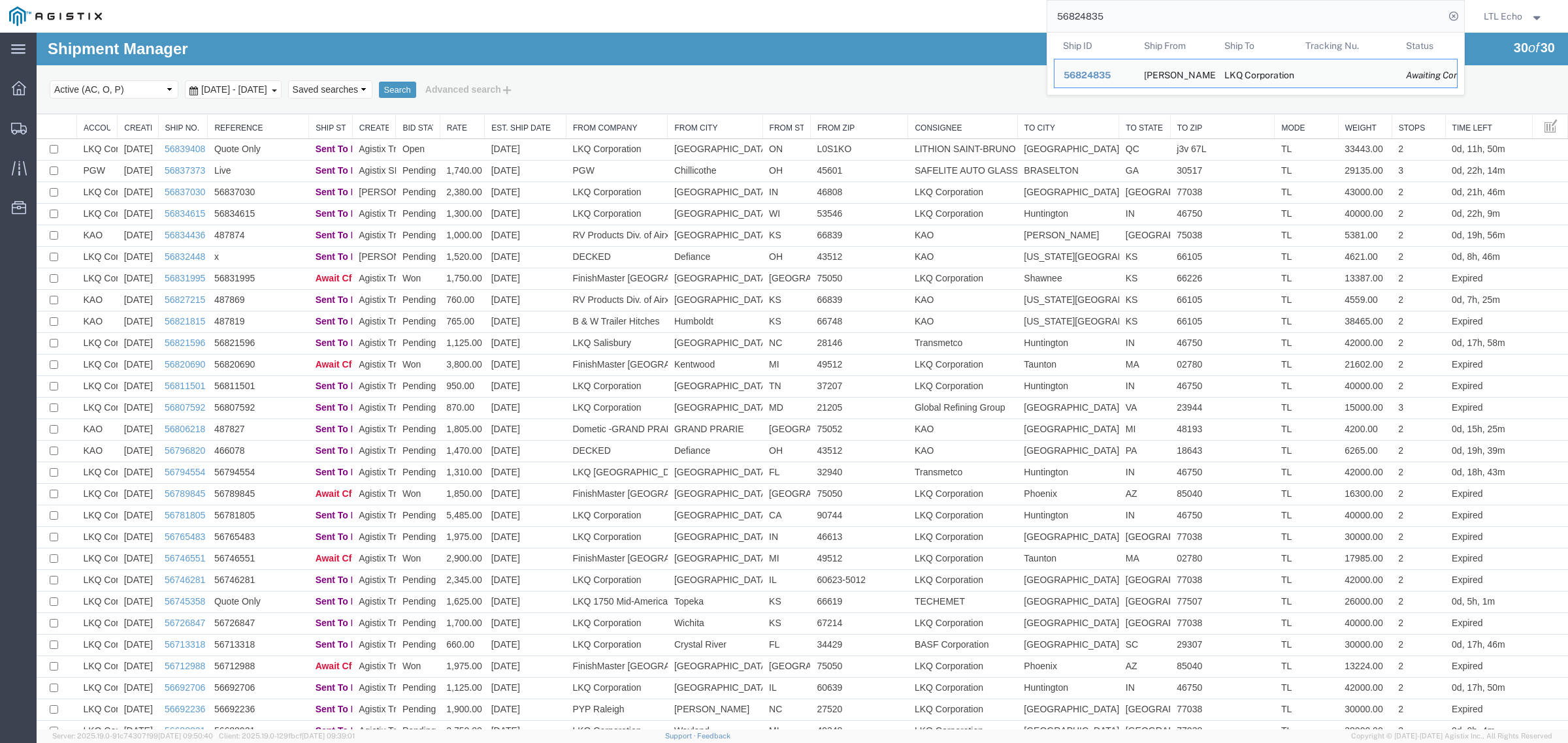
drag, startPoint x: 1147, startPoint y: 14, endPoint x: 775, endPoint y: 23, distance: 372.1
click at [775, 23] on div "56824835 Ship ID Ship From Ship To Tracking Nu. Status Ship ID 56824835 Ship Fr…" at bounding box center [787, 16] width 1353 height 33
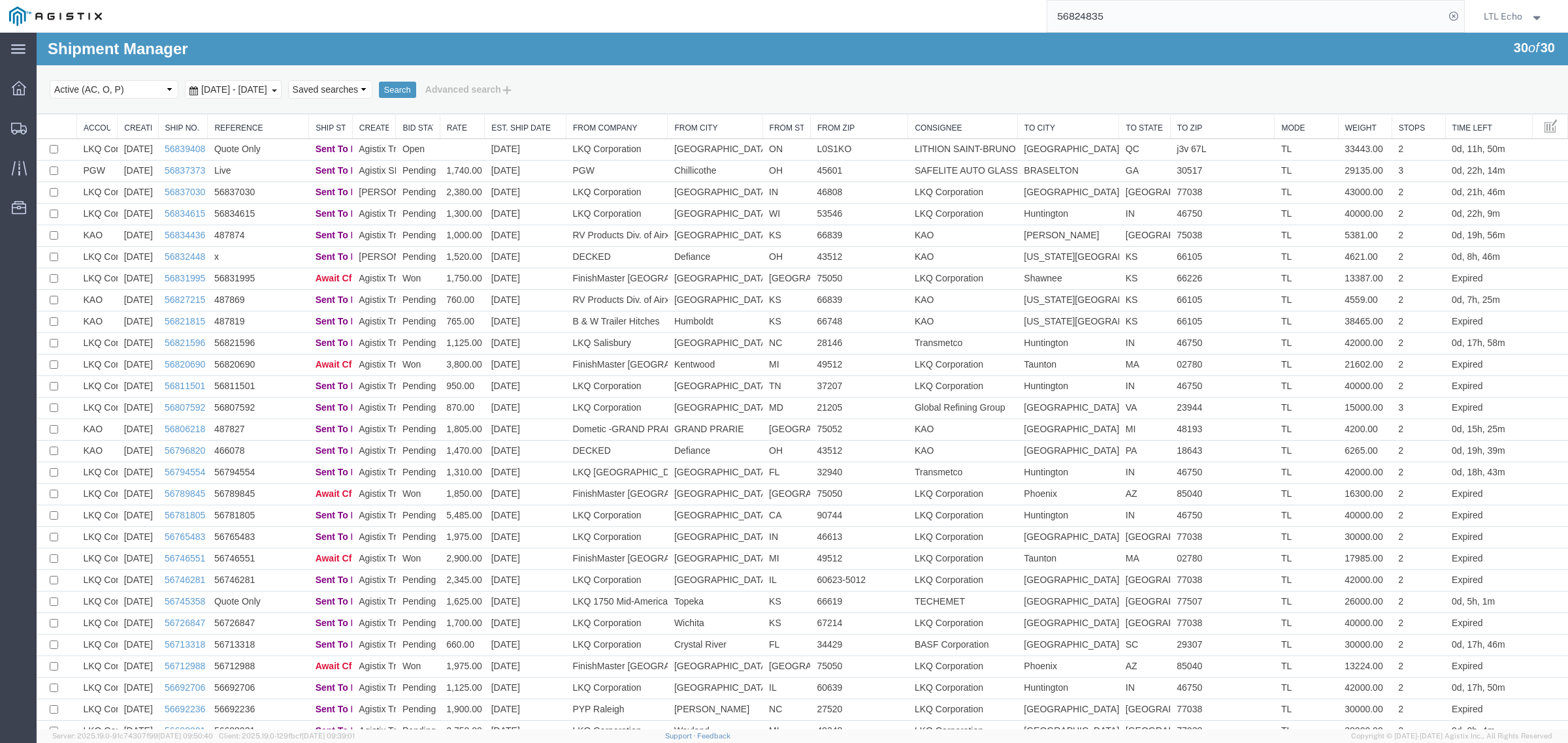
paste input "794973"
type input "56794973"
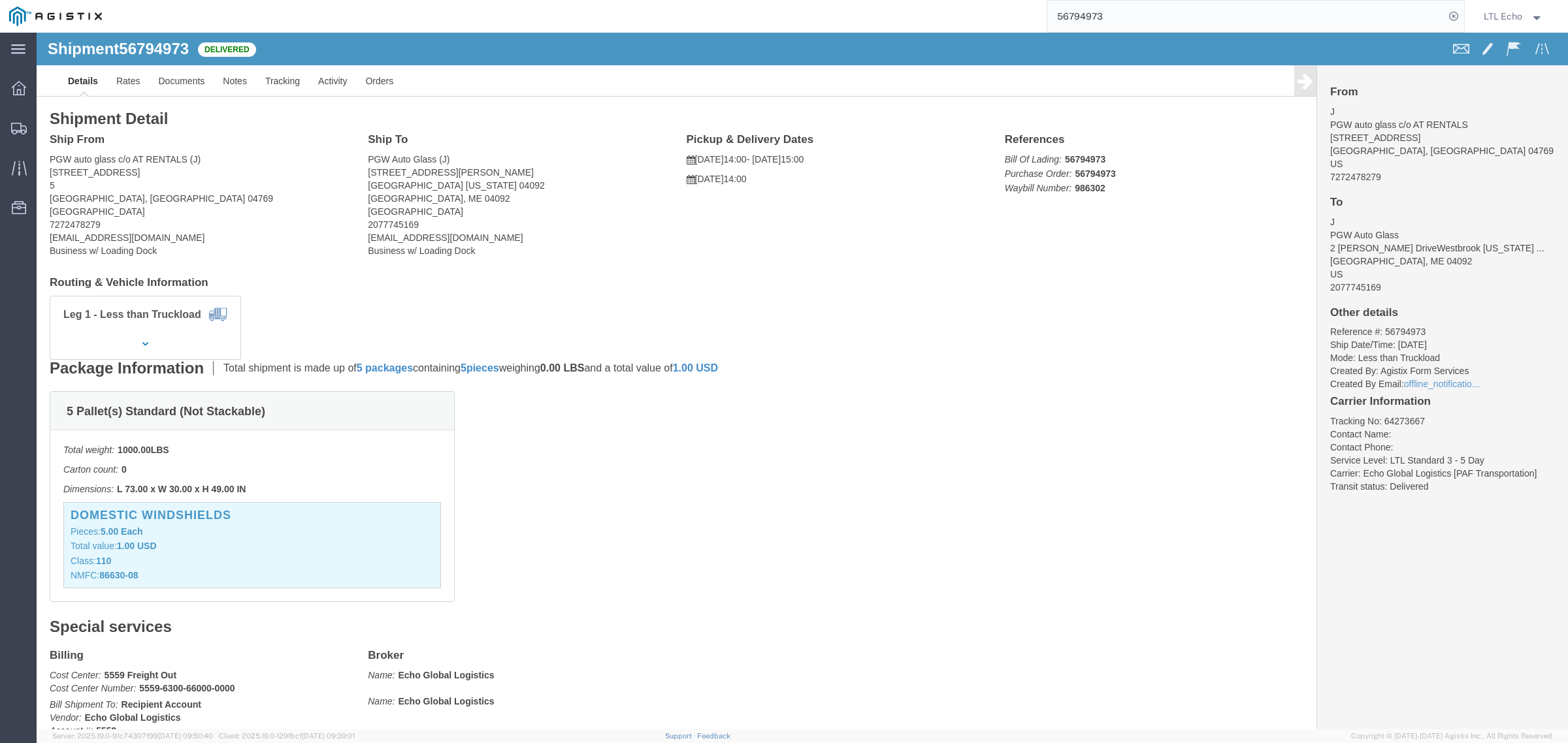
click li "Tracking No: 64273667"
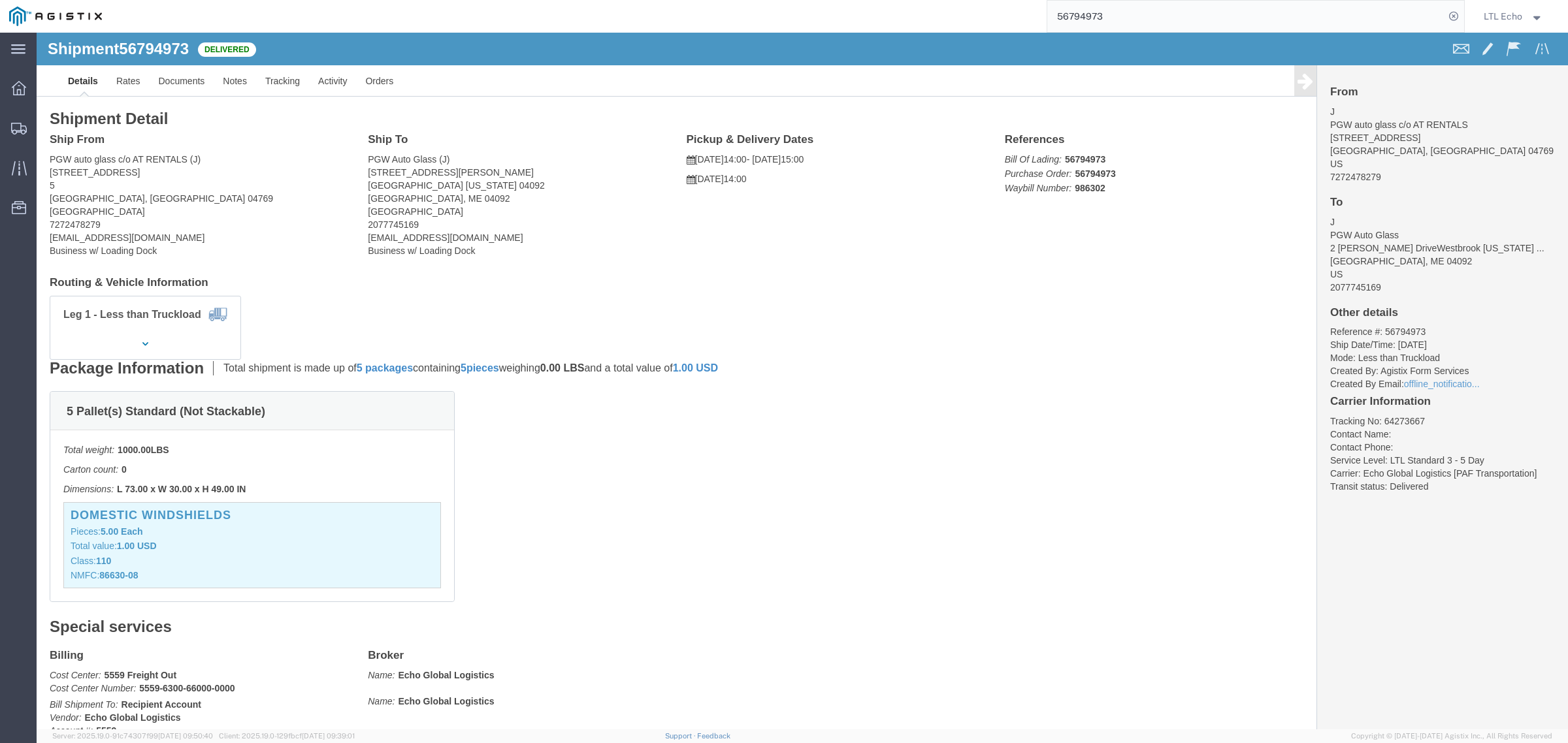
drag, startPoint x: 811, startPoint y: 558, endPoint x: 689, endPoint y: 503, distance: 133.8
click div "5 Pallet(s) Standard (Not Stackable) Total weight: 1000.00 LBS Carton count: 0 …"
